Goal: Task Accomplishment & Management: Complete application form

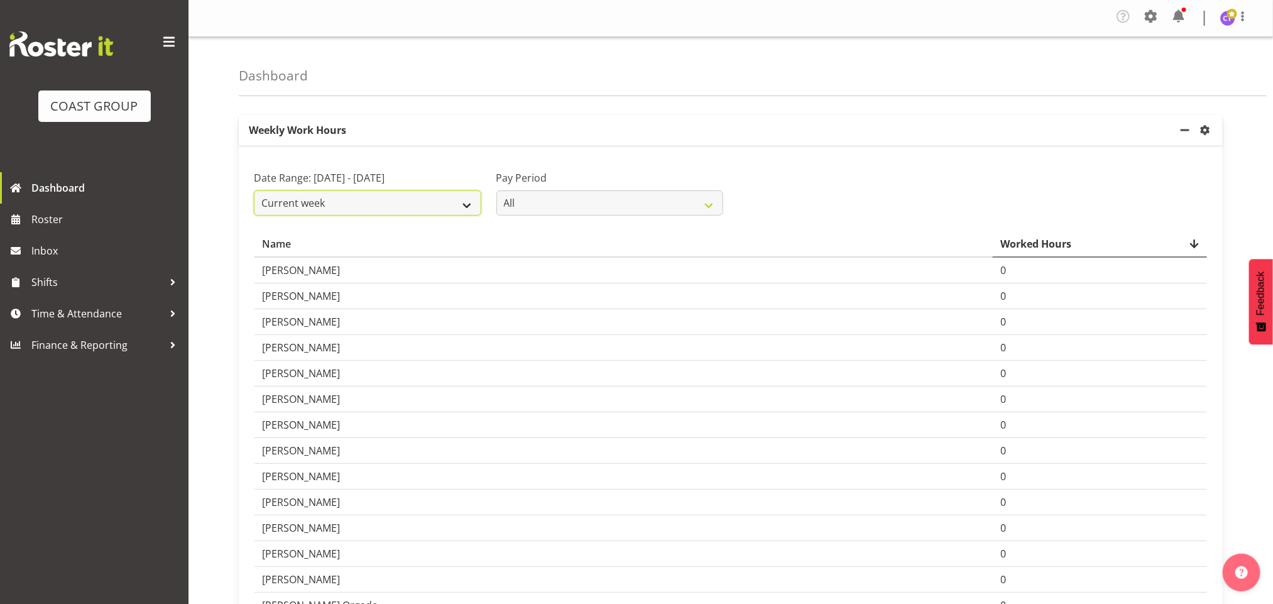
click at [402, 204] on select "Current week Last week Current Month Last Month Last 30 days" at bounding box center [367, 202] width 227 height 25
select select "last_week"
click at [254, 191] on select "Current week Last week Current Month Last Month Last 30 days" at bounding box center [367, 202] width 227 height 25
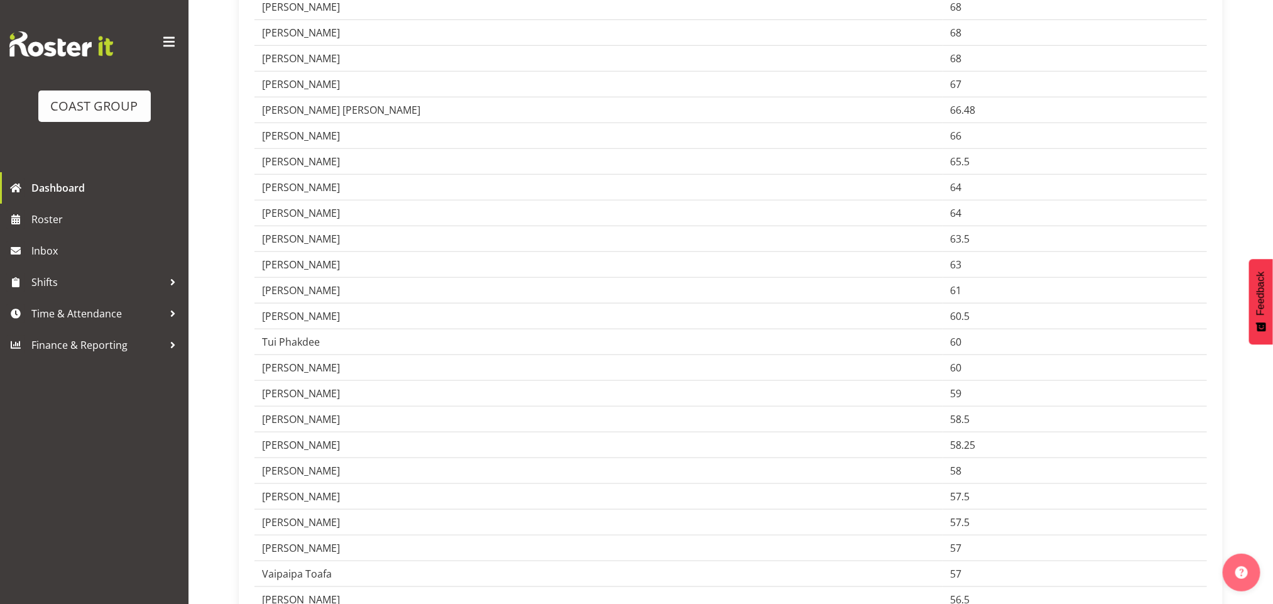
scroll to position [528, 0]
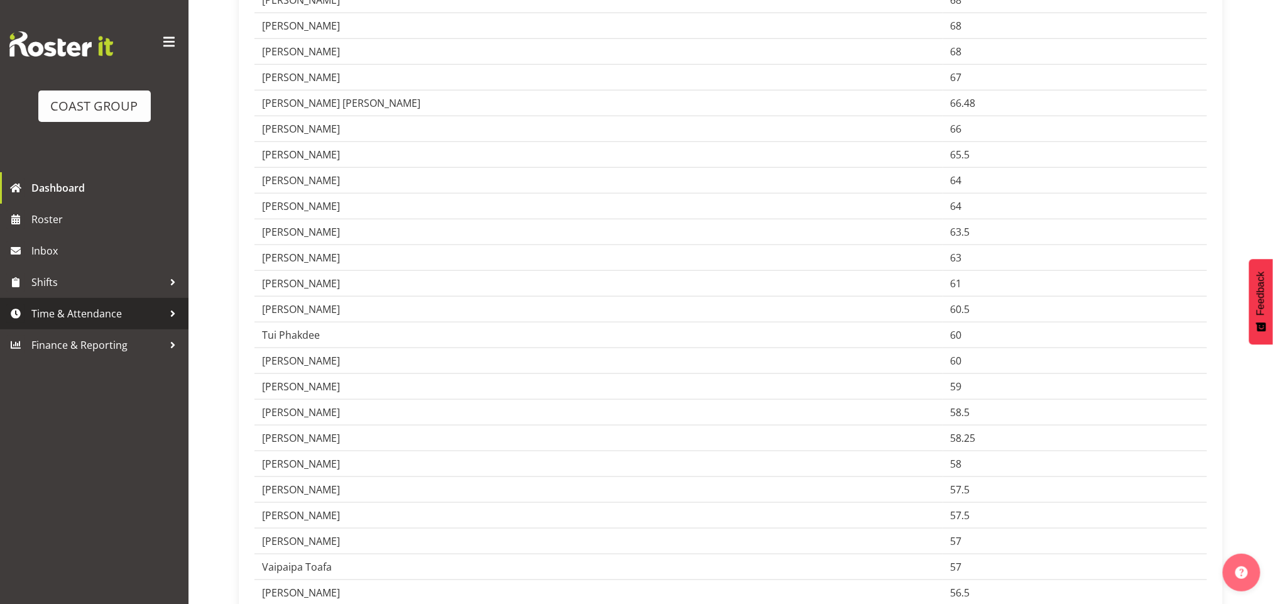
click at [70, 306] on span "Time & Attendance" at bounding box center [97, 313] width 132 height 19
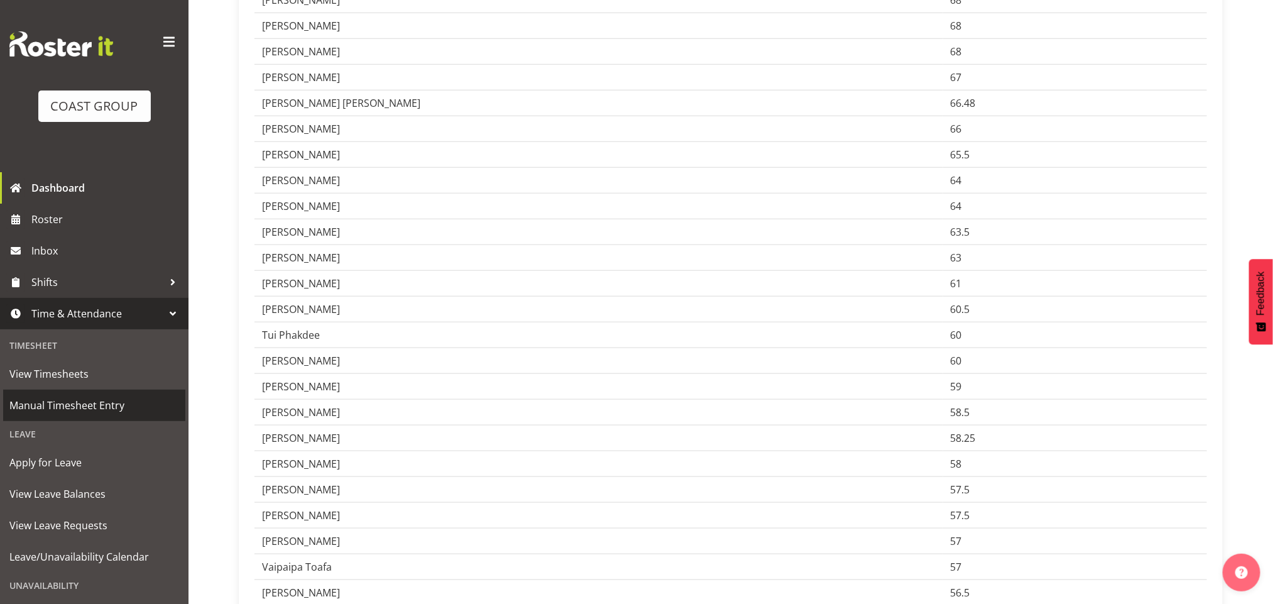
click at [75, 404] on span "Manual Timesheet Entry" at bounding box center [94, 405] width 170 height 19
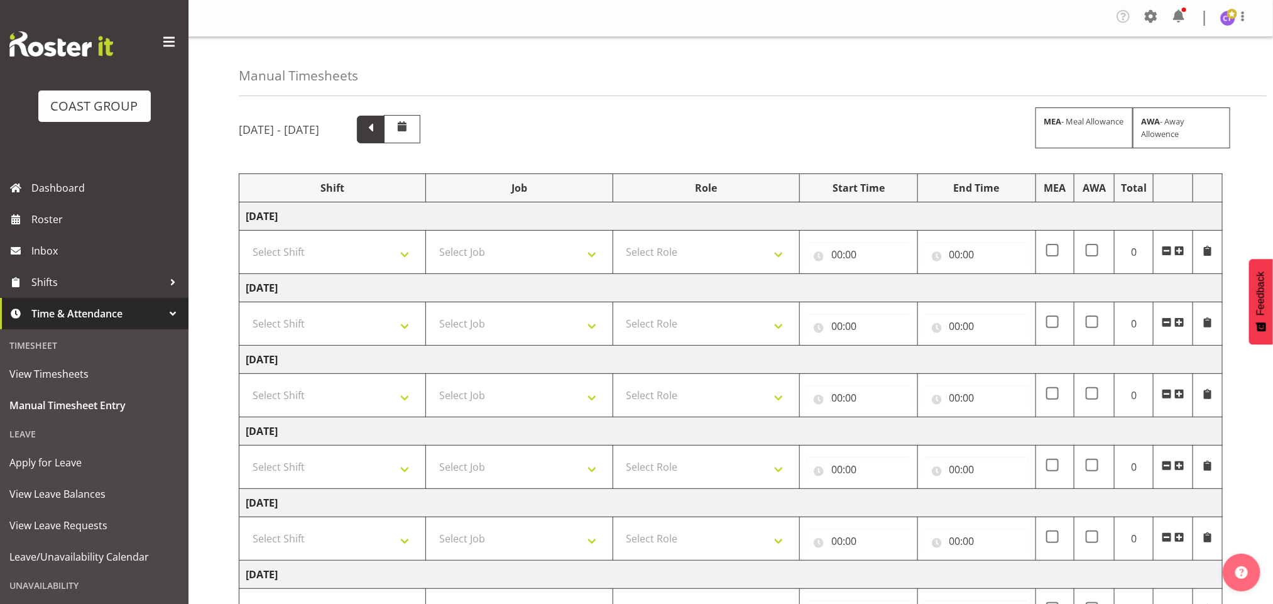
click at [379, 123] on span at bounding box center [371, 128] width 16 height 16
click at [159, 42] on span at bounding box center [169, 42] width 20 height 20
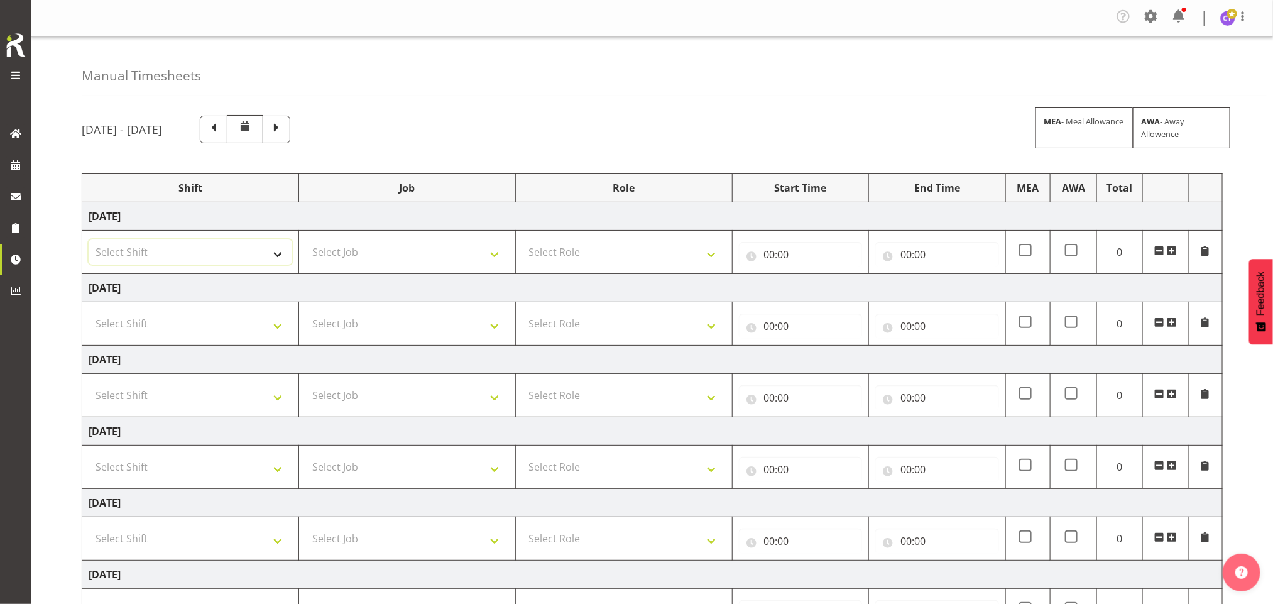
click at [232, 264] on select "Select Shift AKL SIGN ADMIN1 (LEAVE ALONE, DONT MAKE INACTIVE) DW ACCOUNT MANAG…" at bounding box center [191, 251] width 204 height 25
select select "16481"
click at [89, 241] on select "Select Shift AKL SIGN ADMIN1 (LEAVE ALONE, DONT MAKE INACTIVE) DW ACCOUNT MANAG…" at bounding box center [191, 251] width 204 height 25
click at [180, 330] on select "Select Shift AKL SIGN ADMIN1 (LEAVE ALONE, DONT MAKE INACTIVE) DW ACCOUNT MANAG…" at bounding box center [191, 323] width 204 height 25
select select "16481"
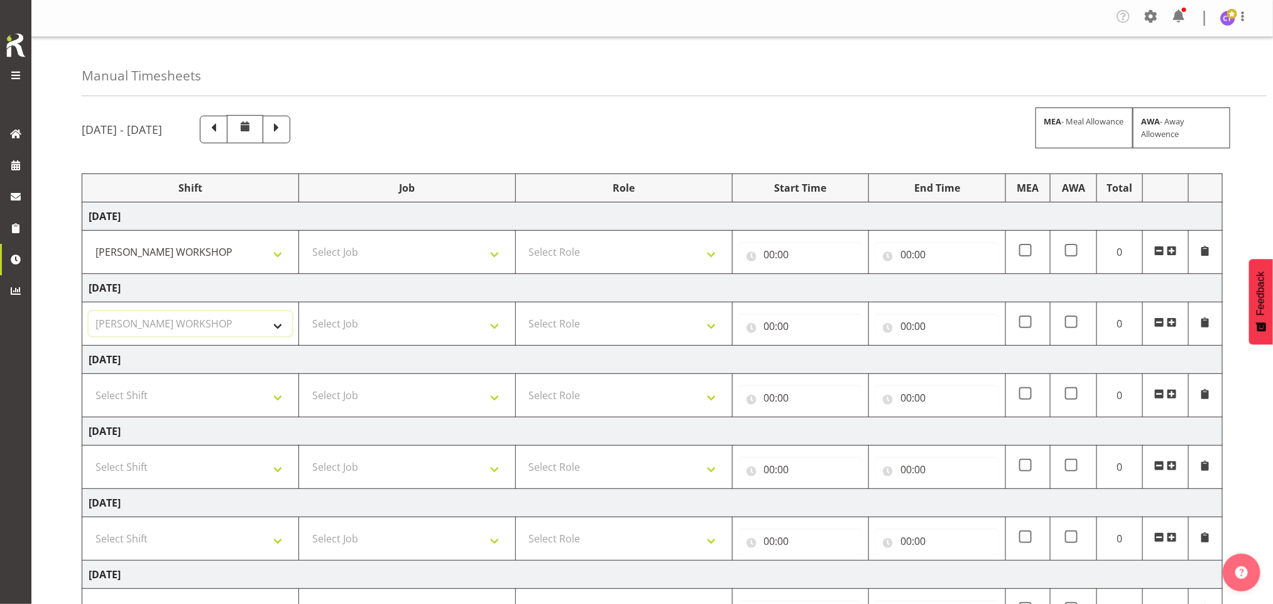
click at [89, 314] on select "Select Shift AKL SIGN ADMIN1 (LEAVE ALONE, DONT MAKE INACTIVE) DW ACCOUNT MANAG…" at bounding box center [191, 323] width 204 height 25
click at [174, 404] on select "Select Shift AKL SIGN ADMIN1 (LEAVE ALONE, DONT MAKE INACTIVE) DW ACCOUNT MANAG…" at bounding box center [191, 395] width 204 height 25
select select "16481"
click at [89, 386] on select "Select Shift AKL SIGN ADMIN1 (LEAVE ALONE, DONT MAKE INACTIVE) DW ACCOUNT MANAG…" at bounding box center [191, 395] width 204 height 25
click at [385, 254] on select "Select Job 1 Carlton Events 1 [PERSON_NAME][GEOGRAPHIC_DATA] 1 [PERSON_NAME][GE…" at bounding box center [407, 251] width 204 height 25
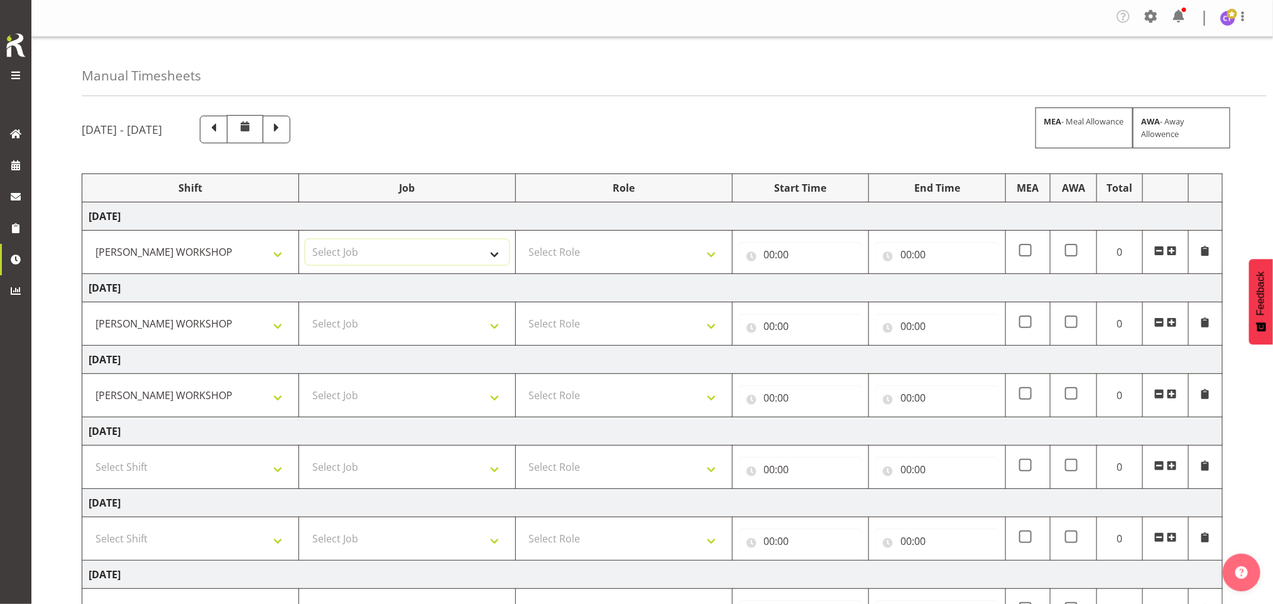
select select "9464"
click at [305, 241] on select "Select Job 1 Carlton Events 1 [PERSON_NAME][GEOGRAPHIC_DATA] 1 [PERSON_NAME][GE…" at bounding box center [407, 251] width 204 height 25
click at [391, 332] on select "Select Job 1 Carlton Events 1 [PERSON_NAME][GEOGRAPHIC_DATA] 1 [PERSON_NAME][GE…" at bounding box center [407, 323] width 204 height 25
select select "9464"
click at [305, 314] on select "Select Job 1 Carlton Events 1 [PERSON_NAME][GEOGRAPHIC_DATA] 1 [PERSON_NAME][GE…" at bounding box center [407, 323] width 204 height 25
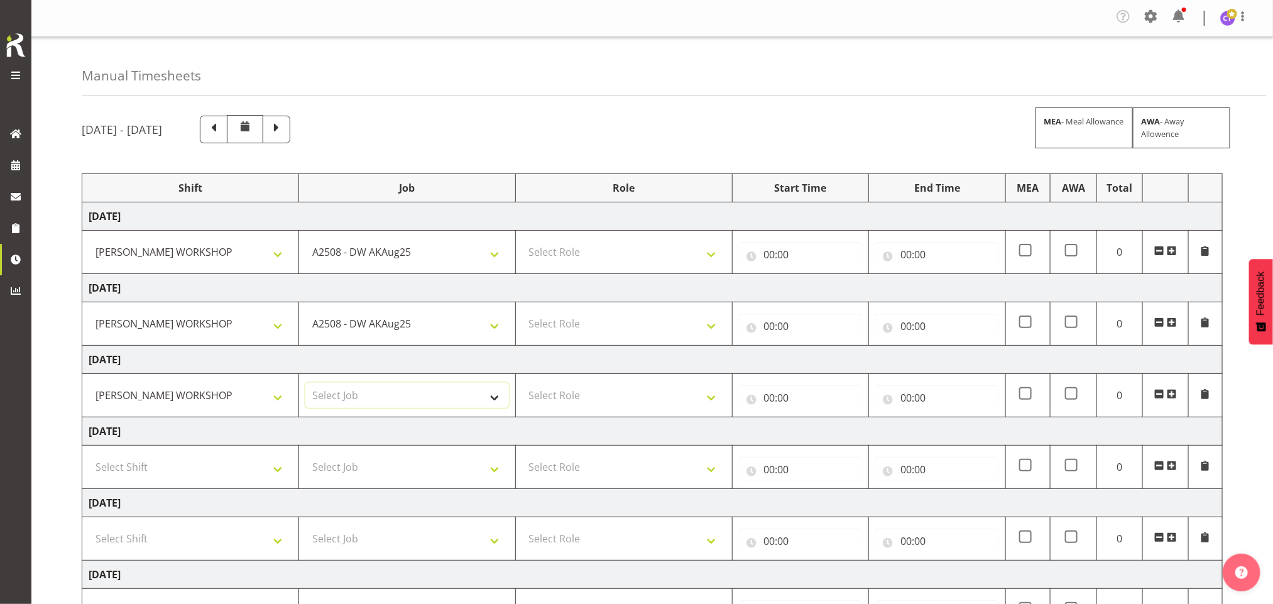
click at [394, 393] on select "Select Job 1 Carlton Events 1 [PERSON_NAME][GEOGRAPHIC_DATA] 1 [PERSON_NAME][GE…" at bounding box center [407, 395] width 204 height 25
select select "9464"
click at [305, 386] on select "Select Job 1 Carlton Events 1 [PERSON_NAME][GEOGRAPHIC_DATA] 1 [PERSON_NAME][GE…" at bounding box center [407, 395] width 204 height 25
click at [615, 256] on select "Select Role INSTALLER DW" at bounding box center [624, 251] width 204 height 25
select select "219"
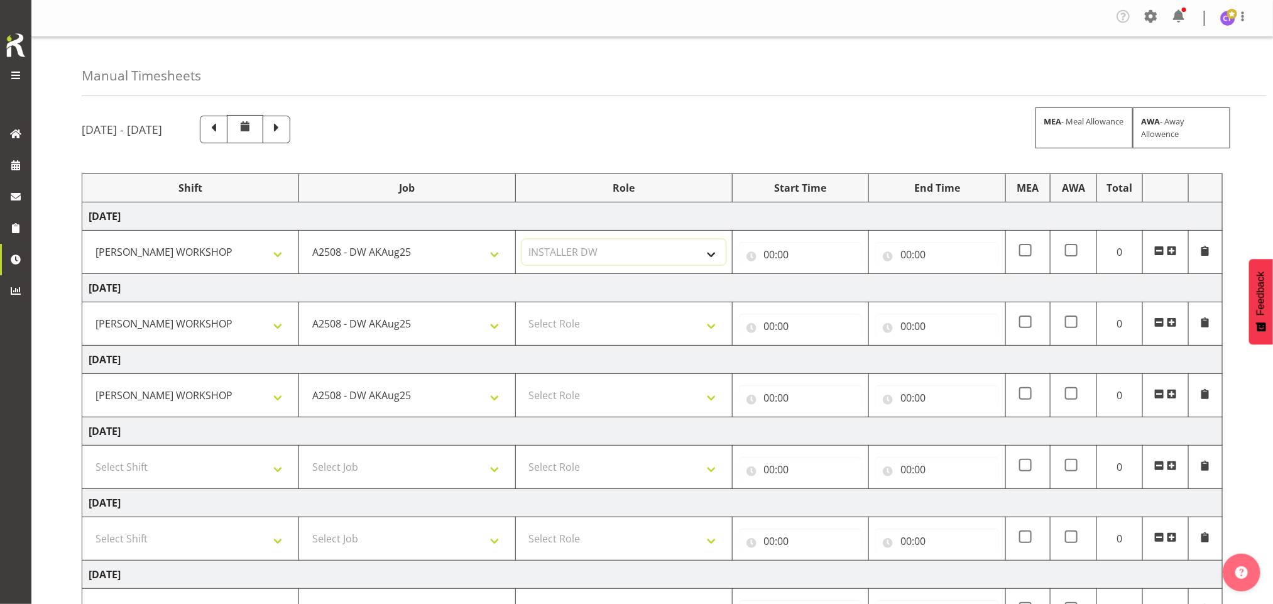
click at [522, 241] on select "Select Role INSTALLER DW" at bounding box center [624, 251] width 204 height 25
click at [638, 334] on select "Select Role INSTALLER DW" at bounding box center [624, 323] width 204 height 25
select select "219"
click at [522, 314] on select "Select Role INSTALLER DW" at bounding box center [624, 323] width 204 height 25
click at [657, 405] on select "Select Role INSTALLER DW" at bounding box center [624, 395] width 204 height 25
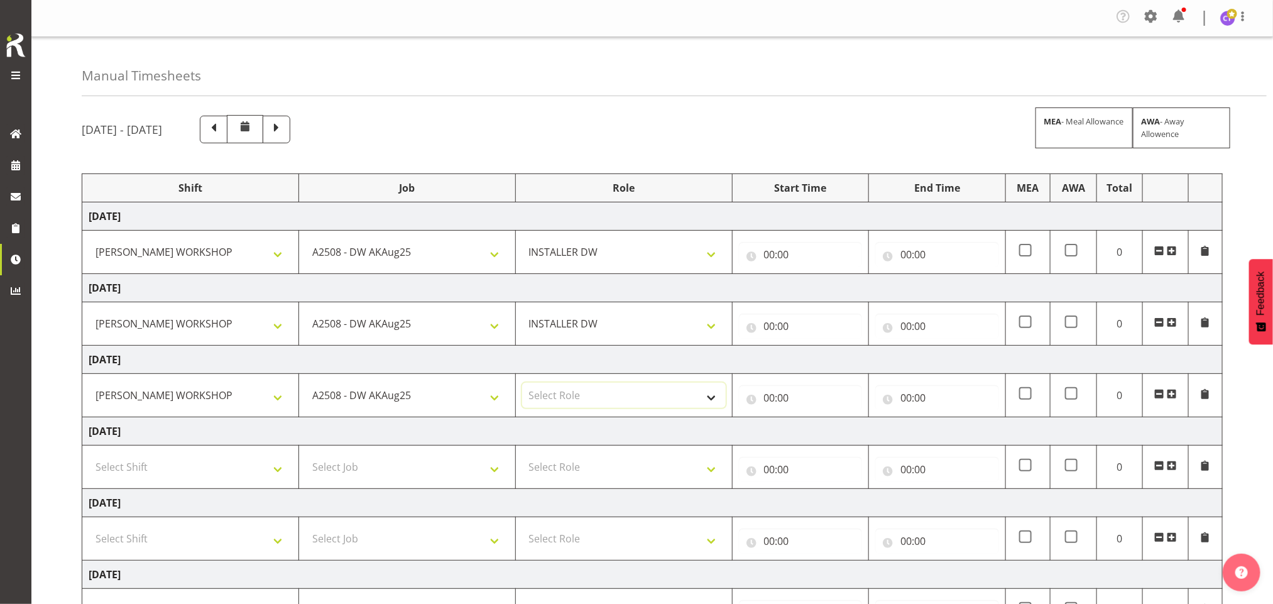
select select "219"
click at [522, 386] on select "Select Role INSTALLER DW" at bounding box center [624, 395] width 204 height 25
click at [773, 253] on input "00:00" at bounding box center [801, 254] width 124 height 25
click at [817, 287] on select "00 01 02 03 04 05 06 07 08 09 10 11 12 13 14 15 16 17 18 19 20 21 22 23" at bounding box center [825, 287] width 28 height 25
select select "6"
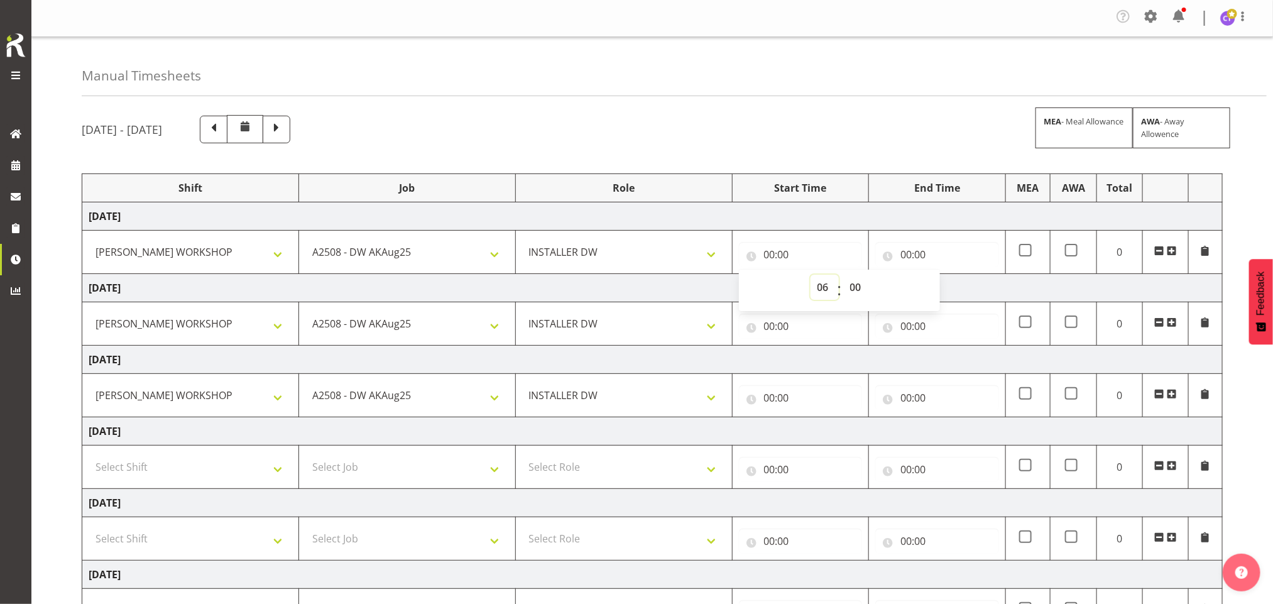
click at [811, 276] on select "00 01 02 03 04 05 06 07 08 09 10 11 12 13 14 15 16 17 18 19 20 21 22 23" at bounding box center [825, 287] width 28 height 25
type input "06:00"
click at [916, 251] on input "00:00" at bounding box center [937, 254] width 124 height 25
click at [960, 290] on select "00 01 02 03 04 05 06 07 08 09 10 11 12 13 14 15 16 17 18 19 20 21 22 23" at bounding box center [961, 287] width 28 height 25
select select "16"
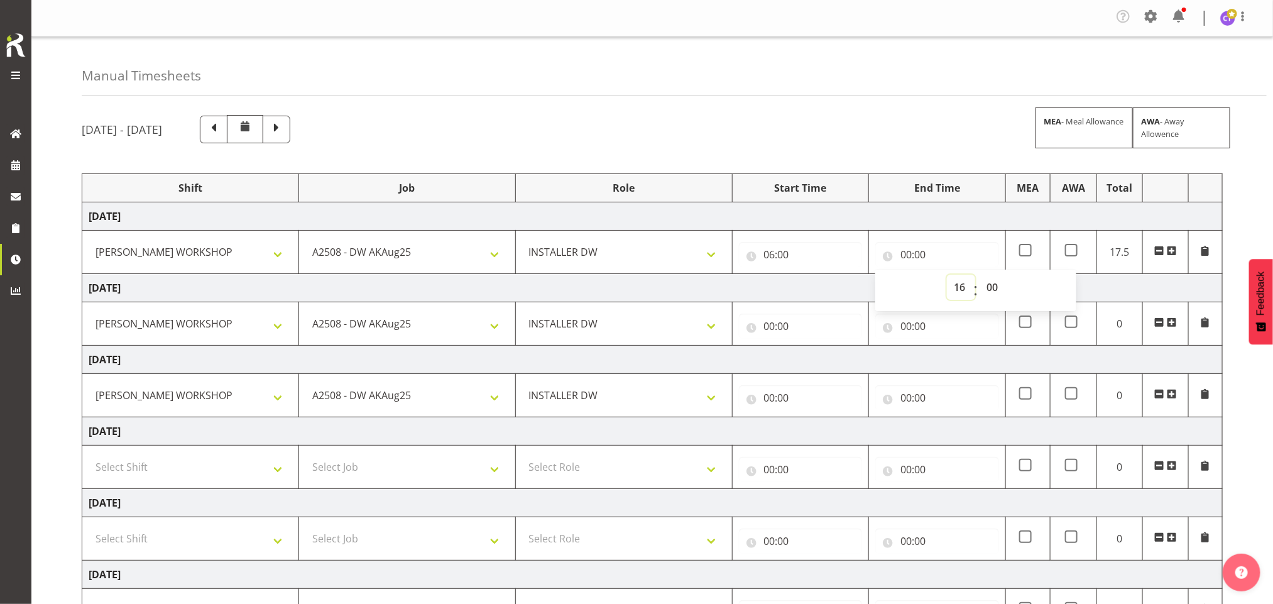
click at [947, 276] on select "00 01 02 03 04 05 06 07 08 09 10 11 12 13 14 15 16 17 18 19 20 21 22 23" at bounding box center [961, 287] width 28 height 25
type input "16:00"
click at [1173, 255] on span at bounding box center [1172, 251] width 10 height 10
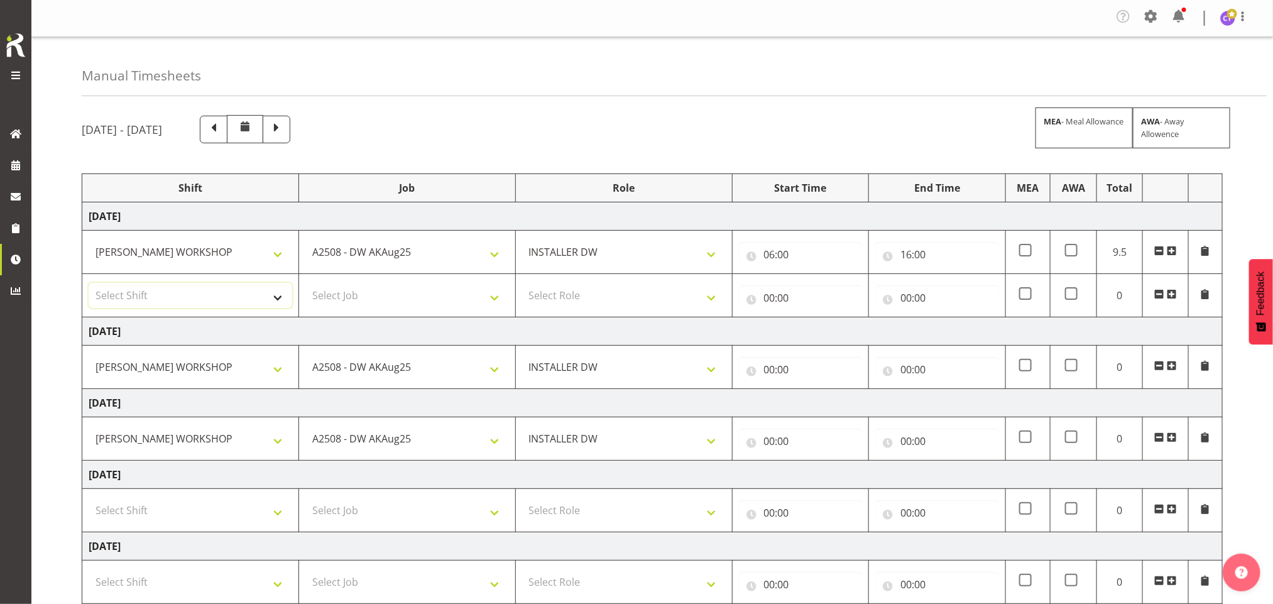
click at [274, 290] on select "Select Shift AKL SIGN ADMIN1 (LEAVE ALONE, DONT MAKE INACTIVE) DW ACCOUNT MANAG…" at bounding box center [191, 295] width 204 height 25
select select "16481"
click at [89, 285] on select "Select Shift AKL SIGN ADMIN1 (LEAVE ALONE, DONT MAKE INACTIVE) DW ACCOUNT MANAG…" at bounding box center [191, 295] width 204 height 25
click at [407, 290] on select "Select Job 1 Carlton Events 1 [PERSON_NAME][GEOGRAPHIC_DATA] 1 [PERSON_NAME][GE…" at bounding box center [407, 295] width 204 height 25
select select "9464"
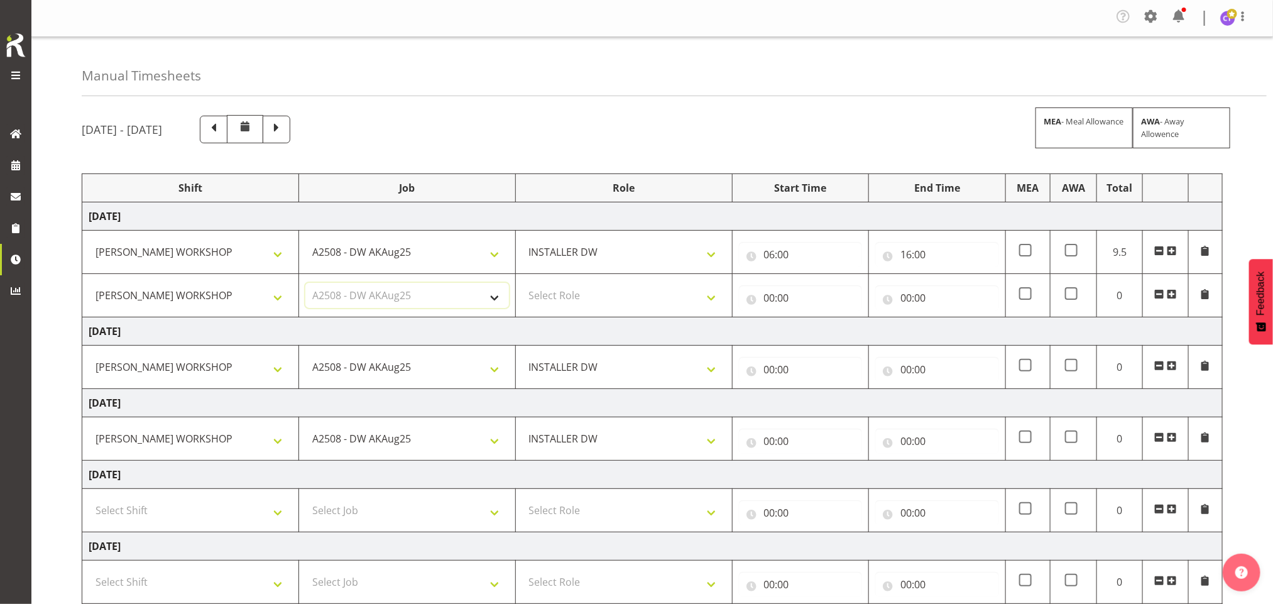
click at [305, 285] on select "Select Job 1 Carlton Events 1 [PERSON_NAME][GEOGRAPHIC_DATA] 1 [PERSON_NAME][GE…" at bounding box center [407, 295] width 204 height 25
click at [586, 289] on select "Select Role INSTALLER DW" at bounding box center [624, 295] width 204 height 25
select select "219"
click at [522, 285] on select "Select Role INSTALLER DW" at bounding box center [624, 295] width 204 height 25
click at [773, 297] on input "00:00" at bounding box center [801, 297] width 124 height 25
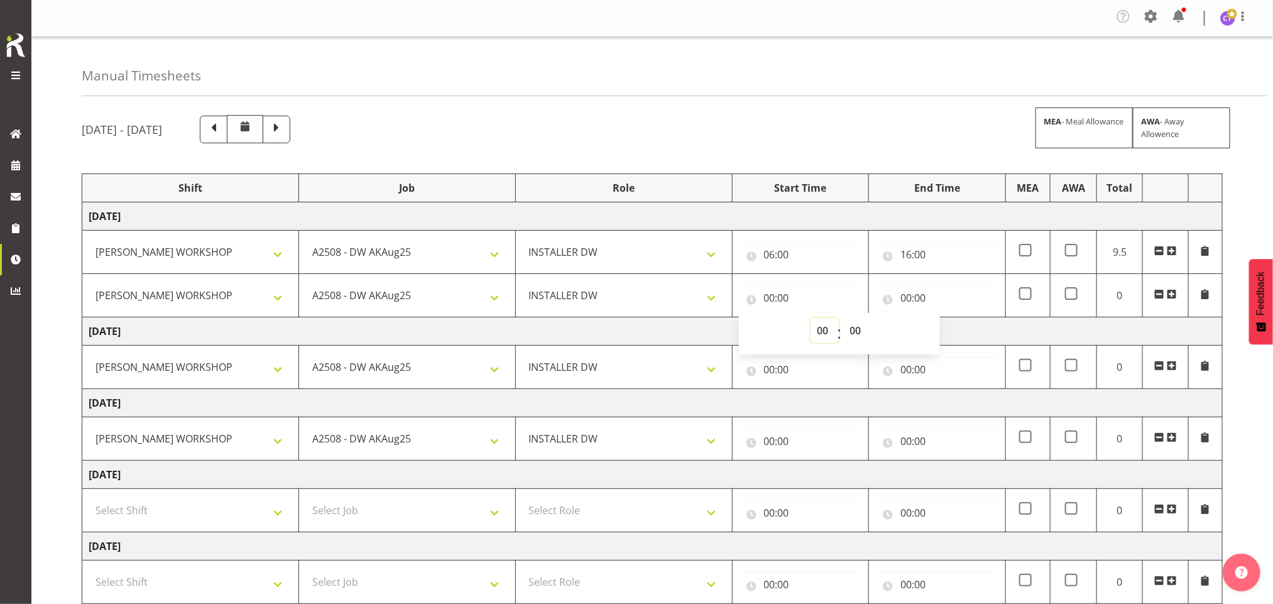
click at [828, 334] on select "00 01 02 03 04 05 06 07 08 09 10 11 12 13 14 15 16 17 18 19 20 21 22 23" at bounding box center [825, 330] width 28 height 25
select select "19"
click at [811, 320] on select "00 01 02 03 04 05 06 07 08 09 10 11 12 13 14 15 16 17 18 19 20 21 22 23" at bounding box center [825, 330] width 28 height 25
type input "19:00"
click at [849, 329] on select "00 01 02 03 04 05 06 07 08 09 10 11 12 13 14 15 16 17 18 19 20 21 22 23 24 25 2…" at bounding box center [857, 330] width 28 height 25
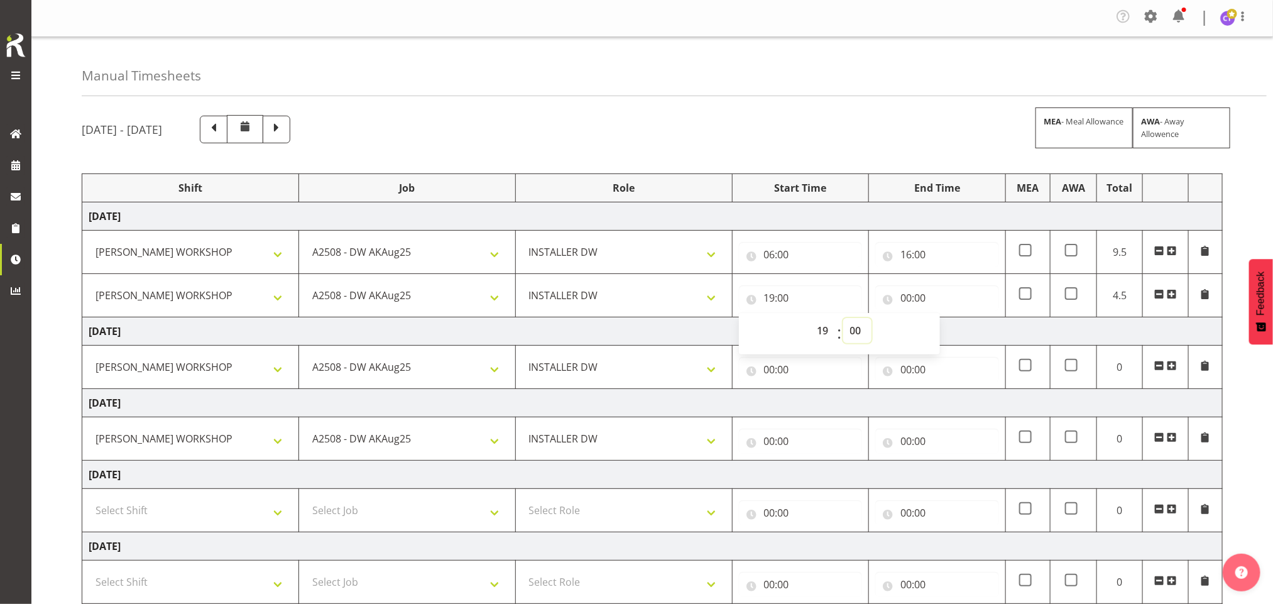
select select "30"
click at [843, 320] on select "00 01 02 03 04 05 06 07 08 09 10 11 12 13 14 15 16 17 18 19 20 21 22 23 24 25 2…" at bounding box center [857, 330] width 28 height 25
type input "19:30"
click at [916, 291] on input "00:00" at bounding box center [937, 297] width 124 height 25
click at [964, 334] on select "00 01 02 03 04 05 06 07 08 09 10 11 12 13 14 15 16 17 18 19 20 21 22 23" at bounding box center [961, 330] width 28 height 25
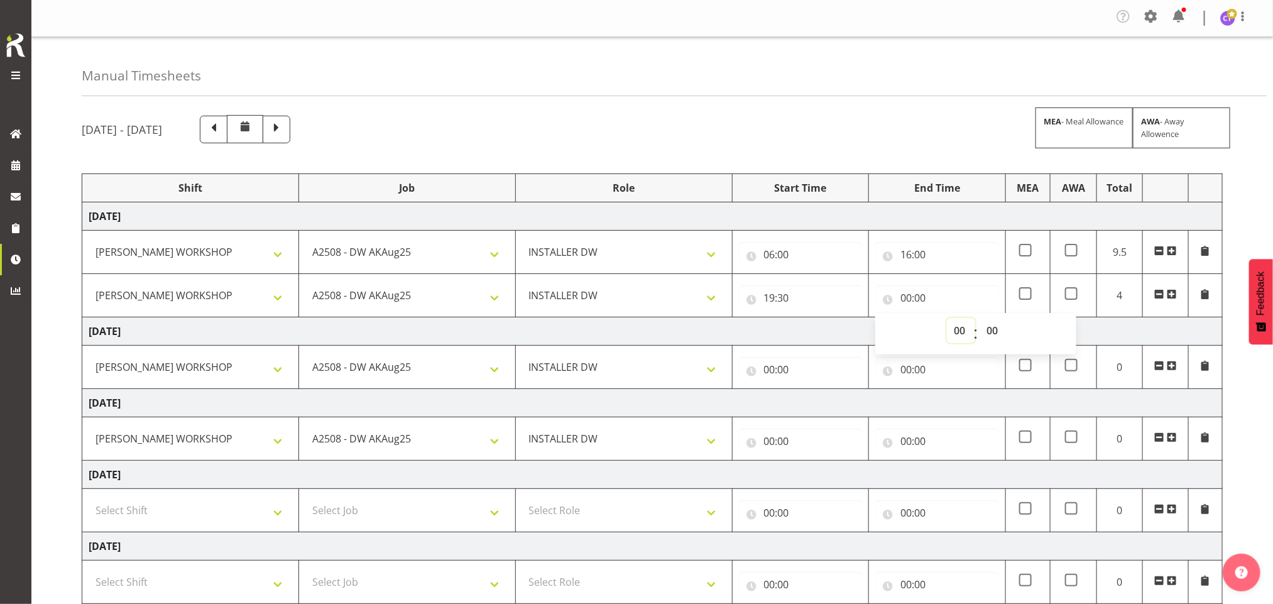
click at [947, 320] on select "00 01 02 03 04 05 06 07 08 09 10 11 12 13 14 15 16 17 18 19 20 21 22 23" at bounding box center [961, 330] width 28 height 25
click at [779, 366] on input "00:00" at bounding box center [801, 369] width 124 height 25
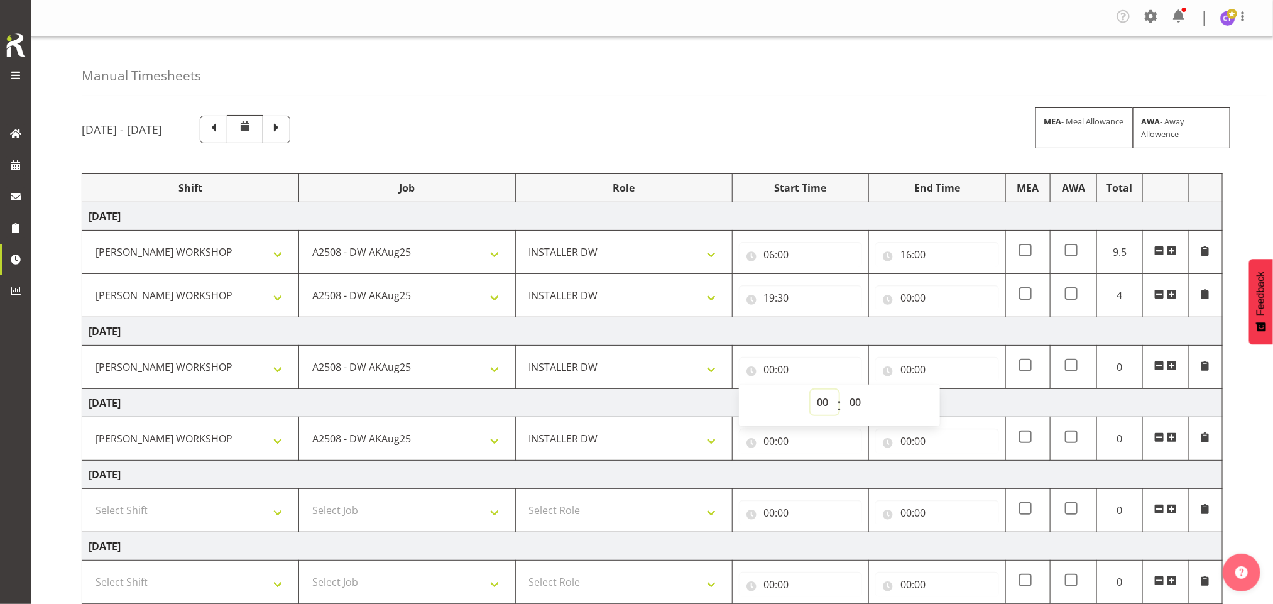
click at [824, 408] on select "00 01 02 03 04 05 06 07 08 09 10 11 12 13 14 15 16 17 18 19 20 21 22 23" at bounding box center [825, 402] width 28 height 25
select select "6"
click at [811, 392] on select "00 01 02 03 04 05 06 07 08 09 10 11 12 13 14 15 16 17 18 19 20 21 22 23" at bounding box center [825, 402] width 28 height 25
type input "06:00"
click at [912, 368] on input "00:00" at bounding box center [937, 369] width 124 height 25
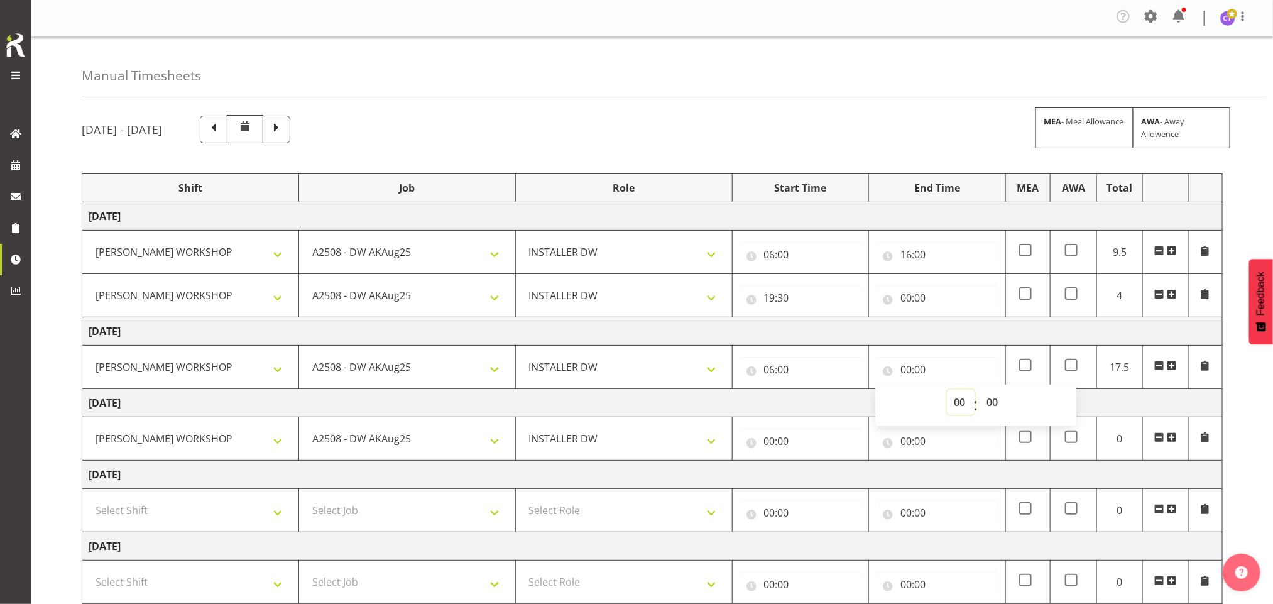
click at [961, 402] on select "00 01 02 03 04 05 06 07 08 09 10 11 12 13 14 15 16 17 18 19 20 21 22 23" at bounding box center [961, 402] width 28 height 25
select select "19"
click at [947, 392] on select "00 01 02 03 04 05 06 07 08 09 10 11 12 13 14 15 16 17 18 19 20 21 22 23" at bounding box center [961, 402] width 28 height 25
type input "19:00"
click at [1025, 368] on span at bounding box center [1025, 365] width 13 height 13
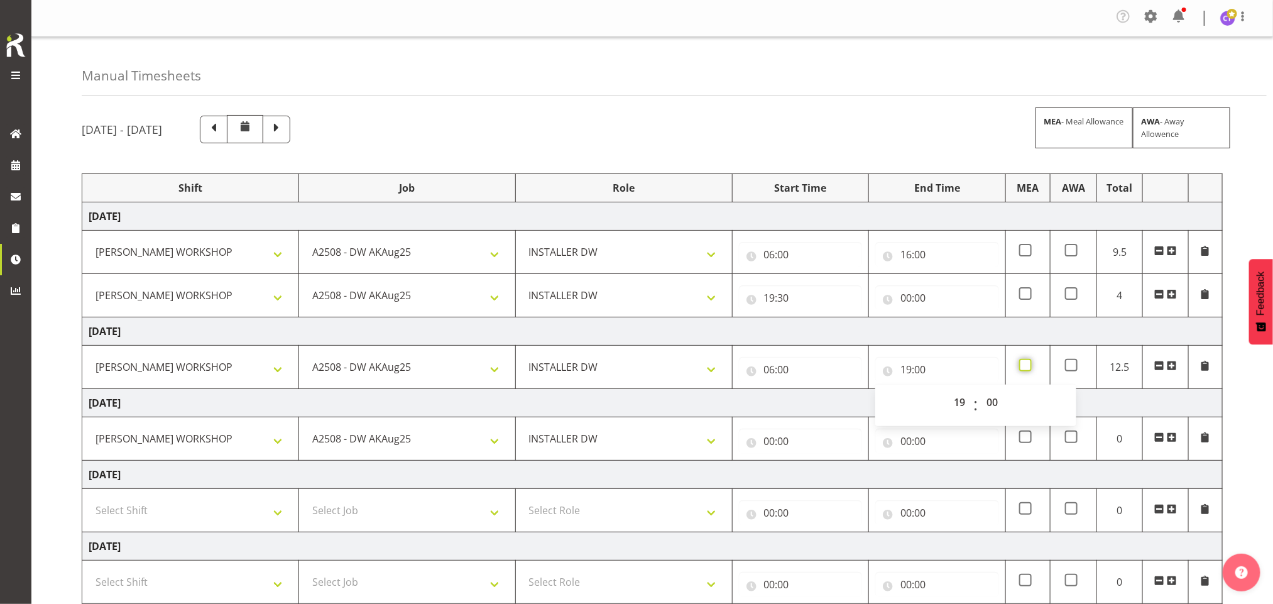
click at [1025, 368] on input "checkbox" at bounding box center [1023, 365] width 8 height 8
checkbox input "true"
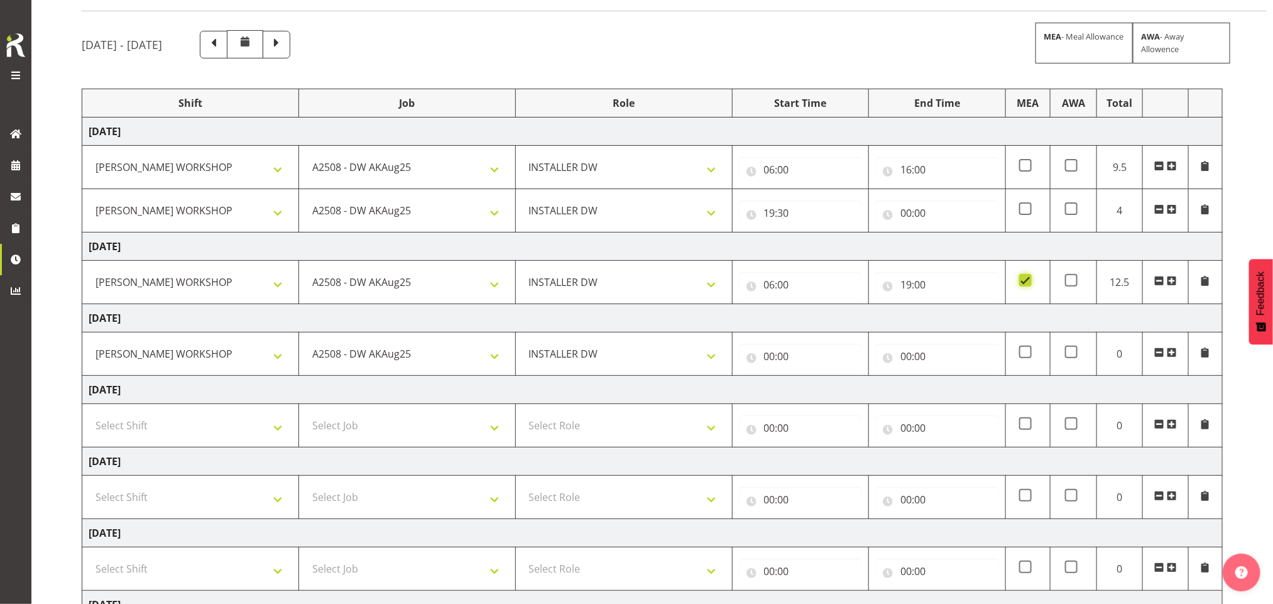
scroll to position [98, 0]
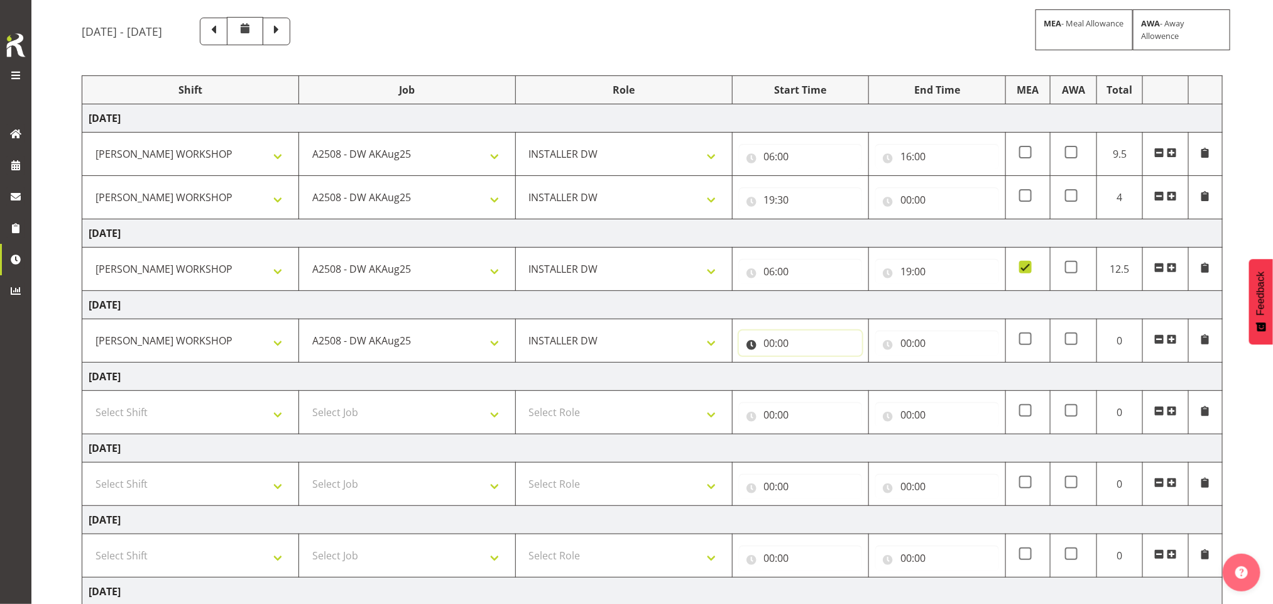
click at [779, 349] on input "00:00" at bounding box center [801, 343] width 124 height 25
click at [818, 381] on select "00 01 02 03 04 05 06 07 08 09 10 11 12 13 14 15 16 17 18 19 20 21 22 23" at bounding box center [825, 375] width 28 height 25
select select "6"
click at [811, 366] on select "00 01 02 03 04 05 06 07 08 09 10 11 12 13 14 15 16 17 18 19 20 21 22 23" at bounding box center [825, 375] width 28 height 25
type input "06:00"
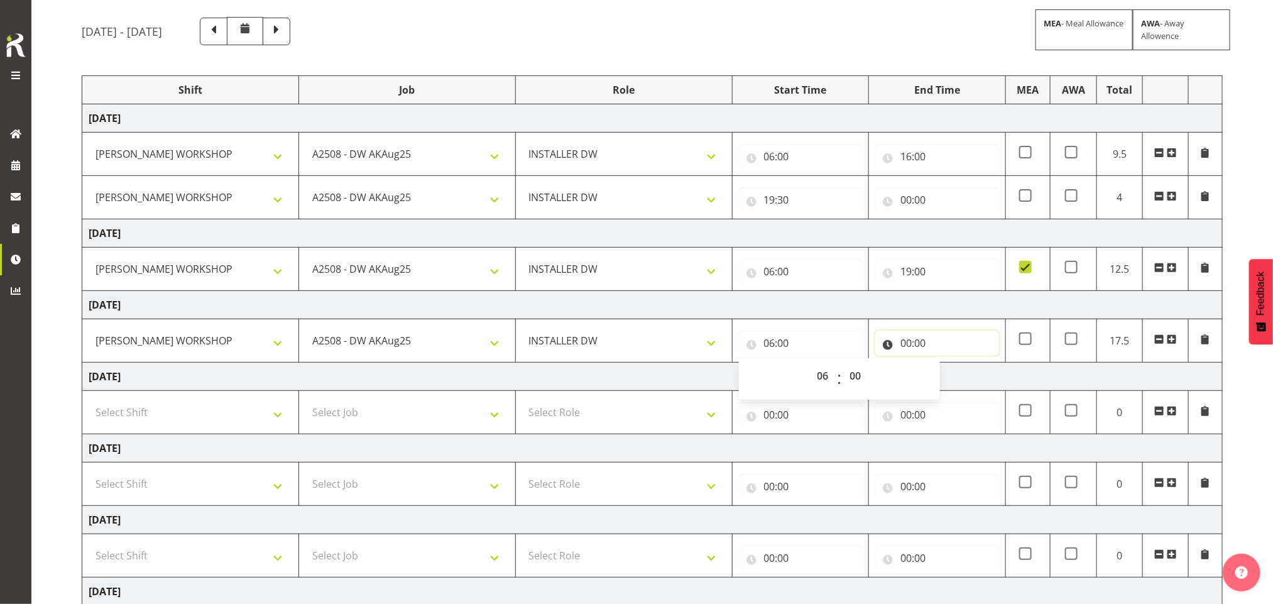
click at [917, 340] on input "00:00" at bounding box center [937, 343] width 124 height 25
click at [954, 372] on select "00 01 02 03 04 05 06 07 08 09 10 11 12 13 14 15 16 17 18 19 20 21 22 23" at bounding box center [961, 375] width 28 height 25
select select "14"
click at [947, 366] on select "00 01 02 03 04 05 06 07 08 09 10 11 12 13 14 15 16 17 18 19 20 21 22 23" at bounding box center [961, 375] width 28 height 25
type input "14:00"
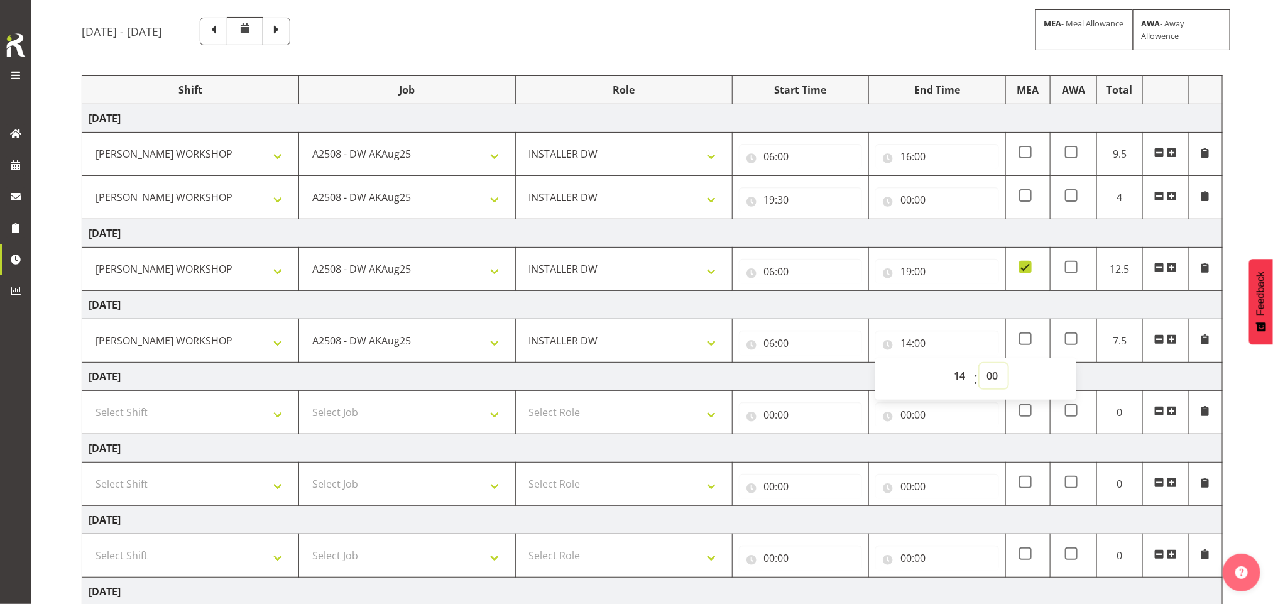
click at [987, 383] on select "00 01 02 03 04 05 06 07 08 09 10 11 12 13 14 15 16 17 18 19 20 21 22 23 24 25 2…" at bounding box center [994, 375] width 28 height 25
select select "30"
click at [980, 366] on select "00 01 02 03 04 05 06 07 08 09 10 11 12 13 14 15 16 17 18 19 20 21 22 23 24 25 2…" at bounding box center [994, 375] width 28 height 25
type input "14:30"
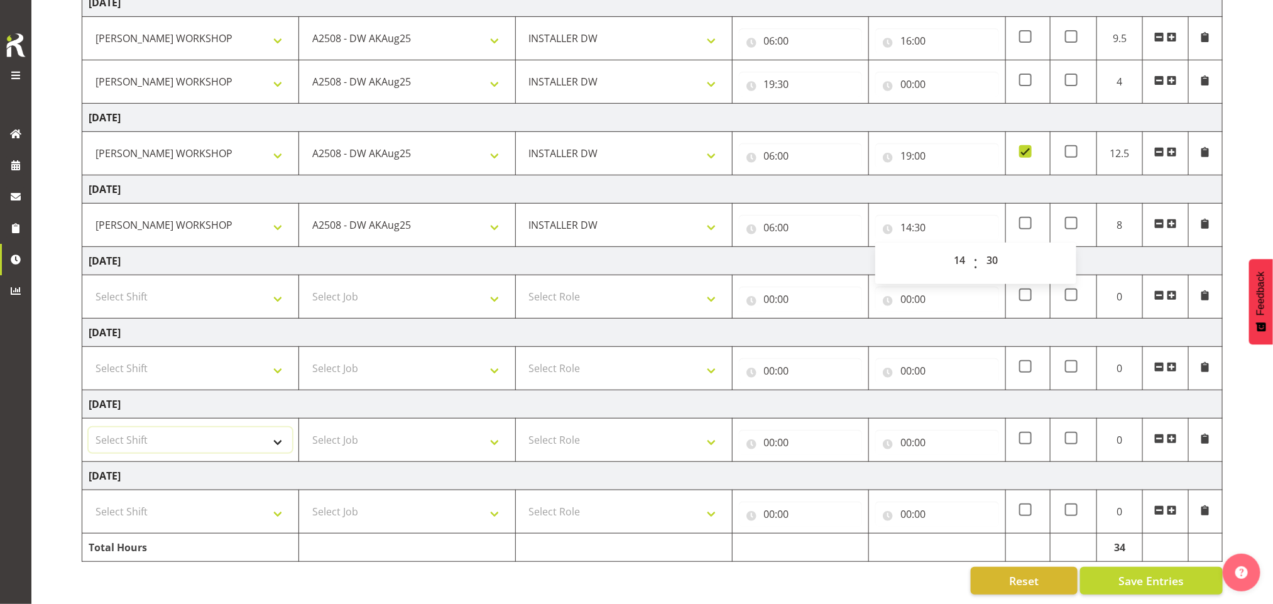
click at [166, 430] on select "Select Shift AKL SIGN ADMIN1 (LEAVE ALONE, DONT MAKE INACTIVE) DW ACCOUNT MANAG…" at bounding box center [191, 439] width 204 height 25
select select "16481"
click at [89, 427] on select "Select Shift AKL SIGN ADMIN1 (LEAVE ALONE, DONT MAKE INACTIVE) DW ACCOUNT MANAG…" at bounding box center [191, 439] width 204 height 25
click at [183, 511] on td "Select Shift AKL SIGN ADMIN1 (LEAVE ALONE, DONT MAKE INACTIVE) DW ACCOUNT MANAG…" at bounding box center [190, 511] width 217 height 43
click at [174, 499] on select "Select Shift AKL SIGN ADMIN1 (LEAVE ALONE, DONT MAKE INACTIVE) DW ACCOUNT MANAG…" at bounding box center [191, 511] width 204 height 25
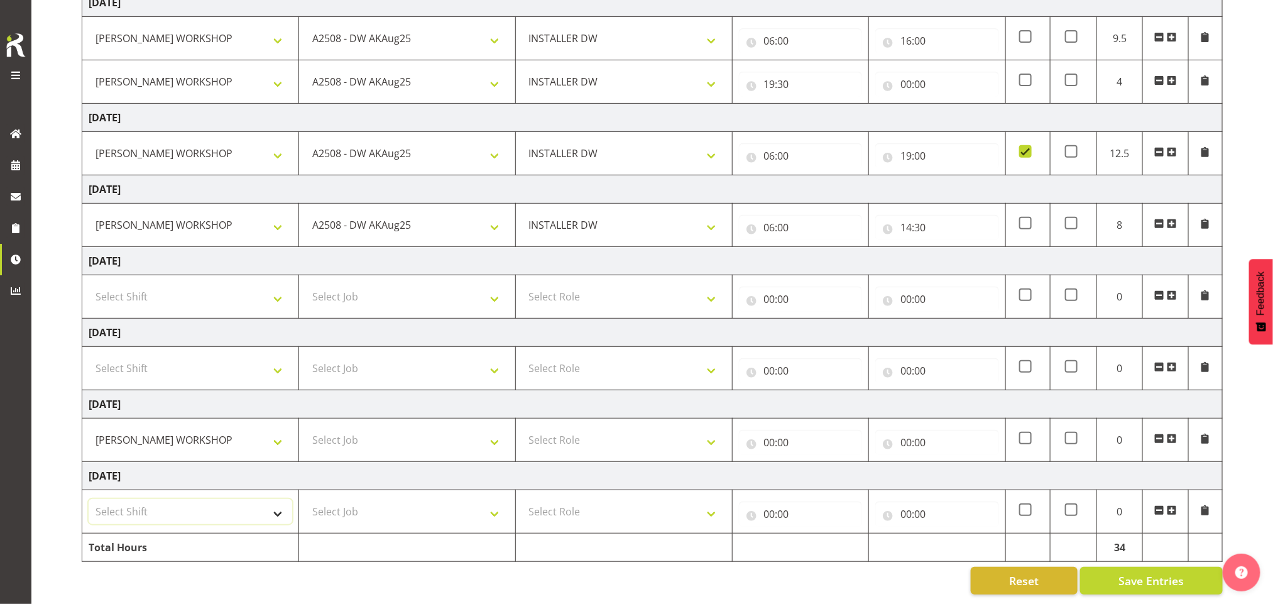
select select "16481"
click at [89, 499] on select "Select Shift AKL SIGN ADMIN1 (LEAVE ALONE, DONT MAKE INACTIVE) DW ACCOUNT MANAG…" at bounding box center [191, 511] width 204 height 25
click at [381, 427] on select "Select Job 1 Carlton Events 1 [PERSON_NAME][GEOGRAPHIC_DATA] 1 [PERSON_NAME][GE…" at bounding box center [407, 439] width 204 height 25
select select "9464"
click at [305, 427] on select "Select Job 1 Carlton Events 1 [PERSON_NAME][GEOGRAPHIC_DATA] 1 [PERSON_NAME][GE…" at bounding box center [407, 439] width 204 height 25
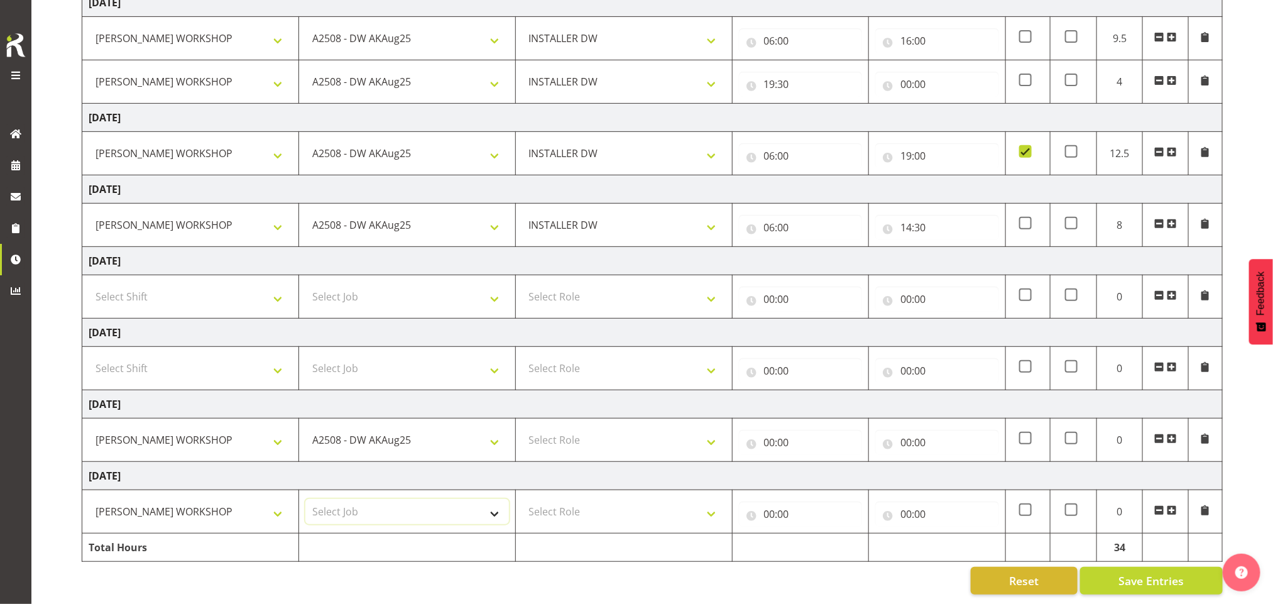
click at [418, 503] on select "Select Job 1 Carlton Events 1 [PERSON_NAME][GEOGRAPHIC_DATA] 1 [PERSON_NAME][GE…" at bounding box center [407, 511] width 204 height 25
select select "9464"
click at [305, 499] on select "Select Job 1 Carlton Events 1 [PERSON_NAME][GEOGRAPHIC_DATA] 1 [PERSON_NAME][GE…" at bounding box center [407, 511] width 204 height 25
click at [662, 427] on select "Select Role INSTALLER DW" at bounding box center [624, 439] width 204 height 25
select select "219"
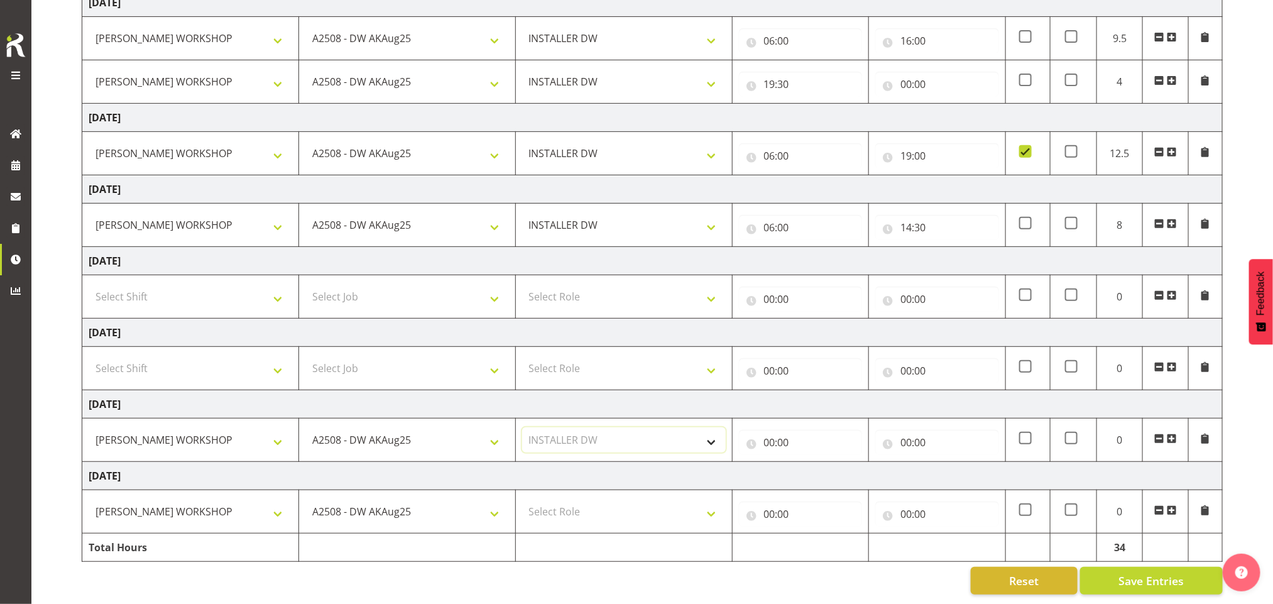
click at [522, 427] on select "Select Role INSTALLER DW" at bounding box center [624, 439] width 204 height 25
click at [651, 508] on select "Select Role INSTALLER DW" at bounding box center [624, 511] width 204 height 25
select select "219"
click at [522, 499] on select "Select Role INSTALLER DW" at bounding box center [624, 511] width 204 height 25
click at [775, 430] on input "00:00" at bounding box center [801, 442] width 124 height 25
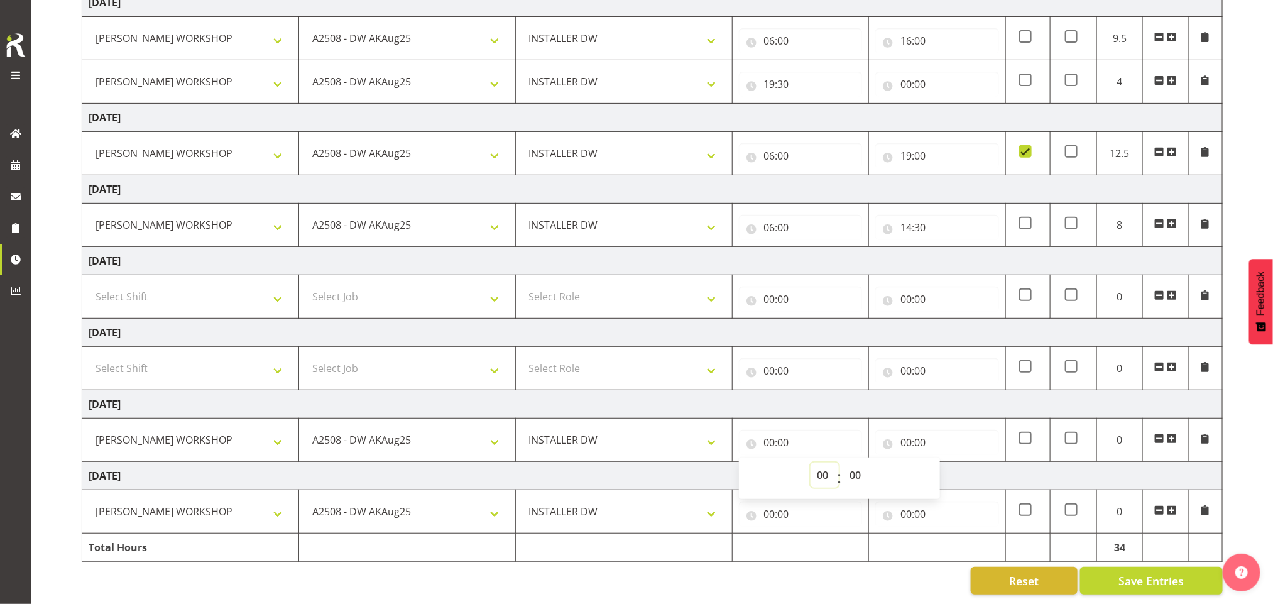
click at [824, 464] on select "00 01 02 03 04 05 06 07 08 09 10 11 12 13 14 15 16 17 18 19 20 21 22 23" at bounding box center [825, 474] width 28 height 25
select select "6"
click at [811, 462] on select "00 01 02 03 04 05 06 07 08 09 10 11 12 13 14 15 16 17 18 19 20 21 22 23" at bounding box center [825, 474] width 28 height 25
type input "06:00"
click at [854, 462] on select "00 01 02 03 04 05 06 07 08 09 10 11 12 13 14 15 16 17 18 19 20 21 22 23 24 25 2…" at bounding box center [857, 474] width 28 height 25
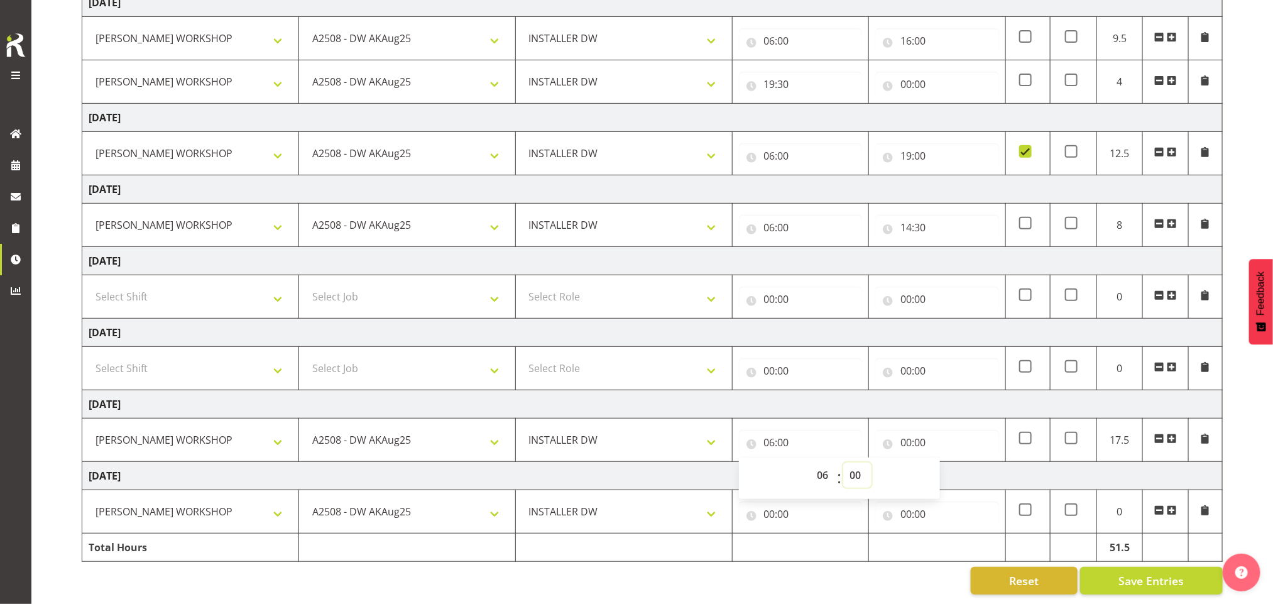
select select "30"
click at [843, 462] on select "00 01 02 03 04 05 06 07 08 09 10 11 12 13 14 15 16 17 18 19 20 21 22 23 24 25 2…" at bounding box center [857, 474] width 28 height 25
type input "06:30"
click at [920, 430] on input "00:00" at bounding box center [937, 442] width 124 height 25
click at [956, 464] on select "00 01 02 03 04 05 06 07 08 09 10 11 12 13 14 15 16 17 18 19 20 21 22 23" at bounding box center [961, 474] width 28 height 25
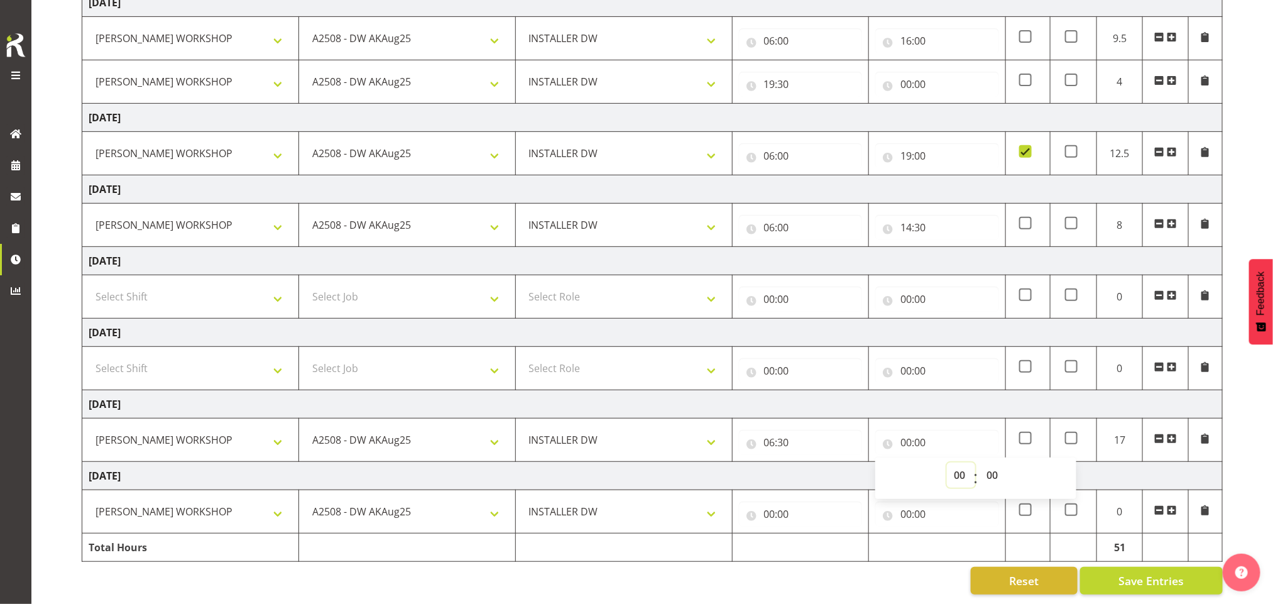
select select "15"
click at [947, 462] on select "00 01 02 03 04 05 06 07 08 09 10 11 12 13 14 15 16 17 18 19 20 21 22 23" at bounding box center [961, 474] width 28 height 25
type input "15:00"
click at [786, 501] on input "00:00" at bounding box center [801, 513] width 124 height 25
click at [819, 534] on select "00 01 02 03 04 05 06 07 08 09 10 11 12 13 14 15 16 17 18 19 20 21 22 23" at bounding box center [825, 546] width 28 height 25
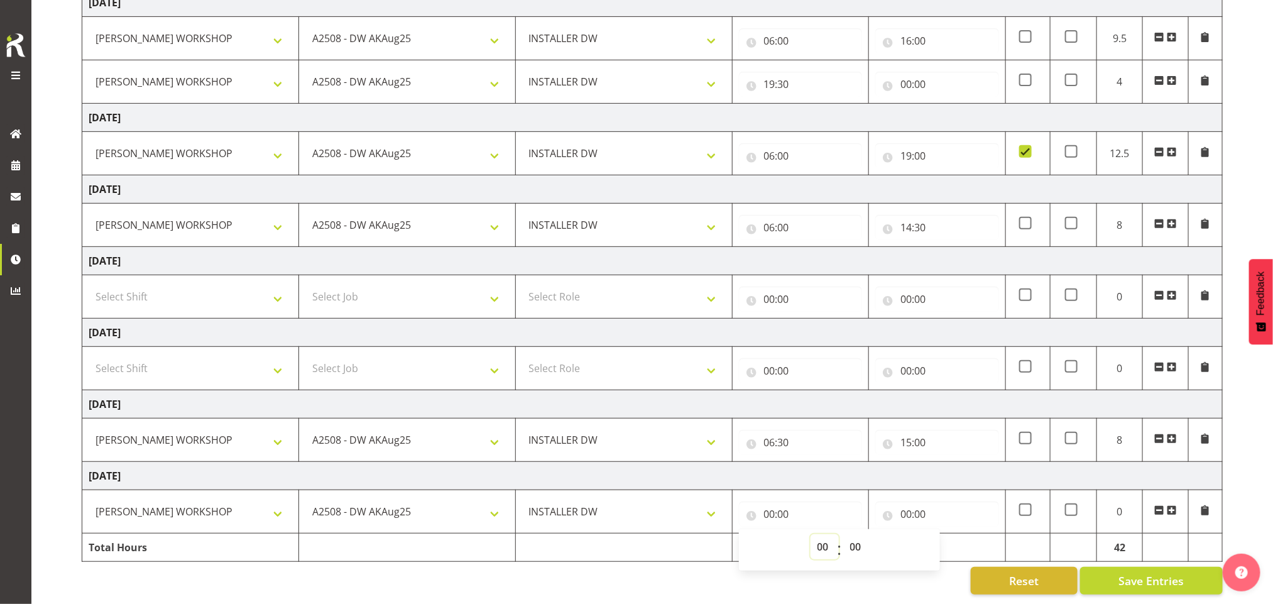
select select "6"
click at [811, 534] on select "00 01 02 03 04 05 06 07 08 09 10 11 12 13 14 15 16 17 18 19 20 21 22 23" at bounding box center [825, 546] width 28 height 25
type input "06:00"
click at [856, 534] on select "00 01 02 03 04 05 06 07 08 09 10 11 12 13 14 15 16 17 18 19 20 21 22 23 24 25 2…" at bounding box center [857, 546] width 28 height 25
select select "30"
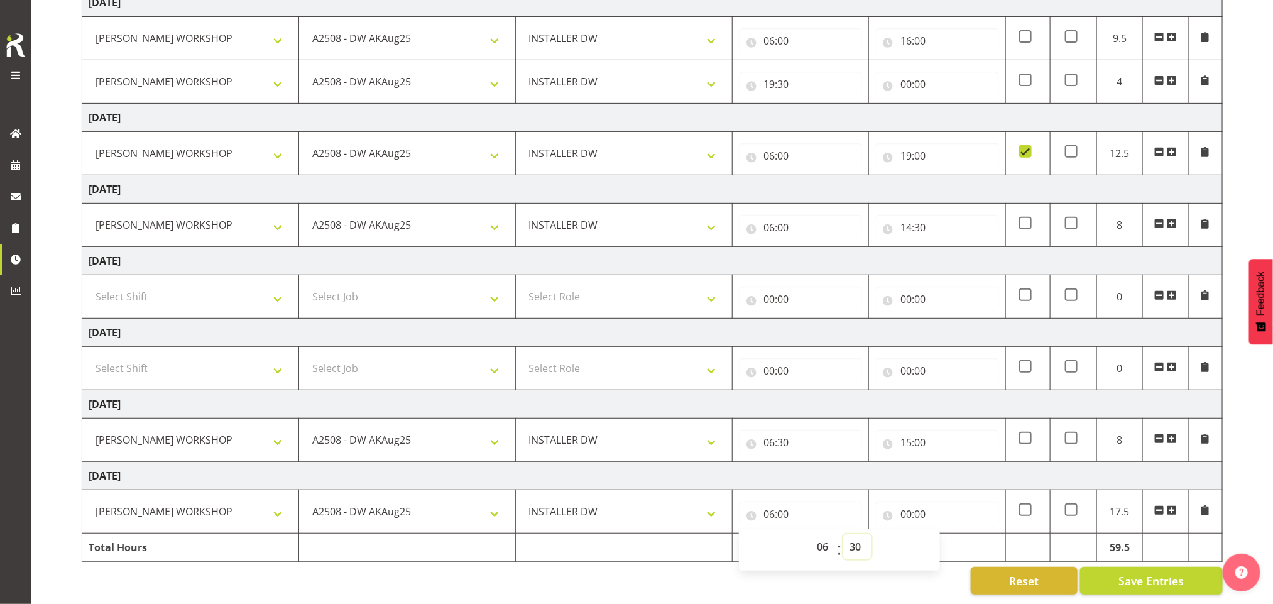
click at [843, 534] on select "00 01 02 03 04 05 06 07 08 09 10 11 12 13 14 15 16 17 18 19 20 21 22 23 24 25 2…" at bounding box center [857, 546] width 28 height 25
type input "06:30"
click at [914, 501] on input "00:00" at bounding box center [937, 513] width 124 height 25
click at [960, 534] on select "00 01 02 03 04 05 06 07 08 09 10 11 12 13 14 15 16 17 18 19 20 21 22 23" at bounding box center [961, 546] width 28 height 25
select select "16"
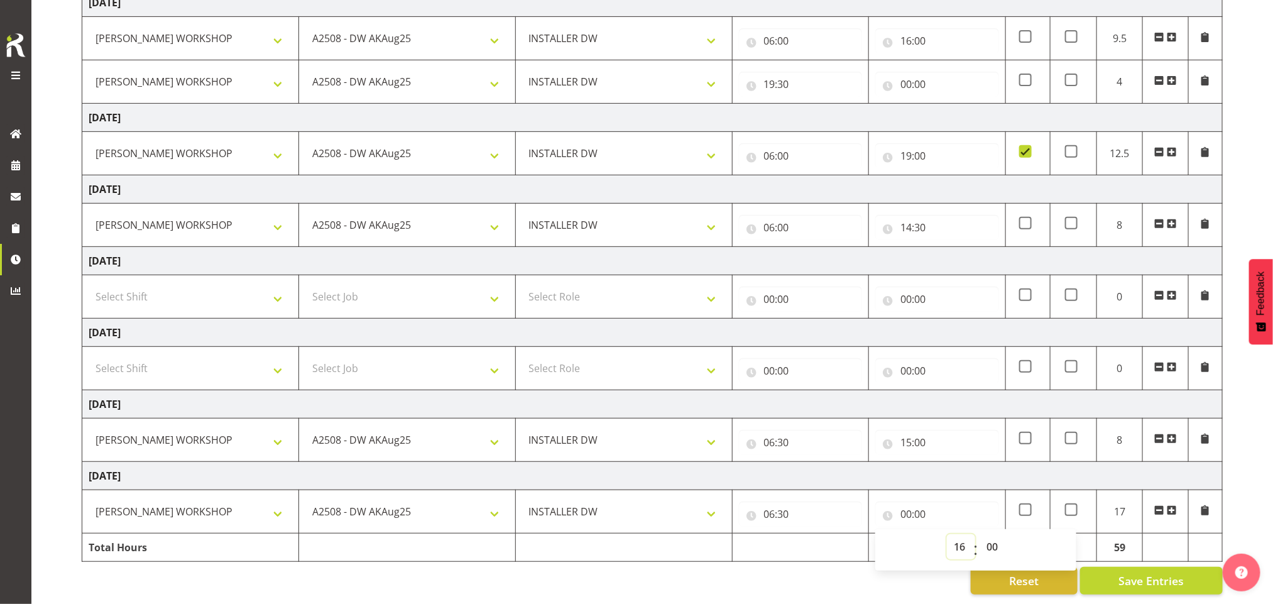
click at [947, 534] on select "00 01 02 03 04 05 06 07 08 09 10 11 12 13 14 15 16 17 18 19 20 21 22 23" at bounding box center [961, 546] width 28 height 25
type input "16:00"
click at [1181, 572] on span "Save Entries" at bounding box center [1150, 580] width 65 height 16
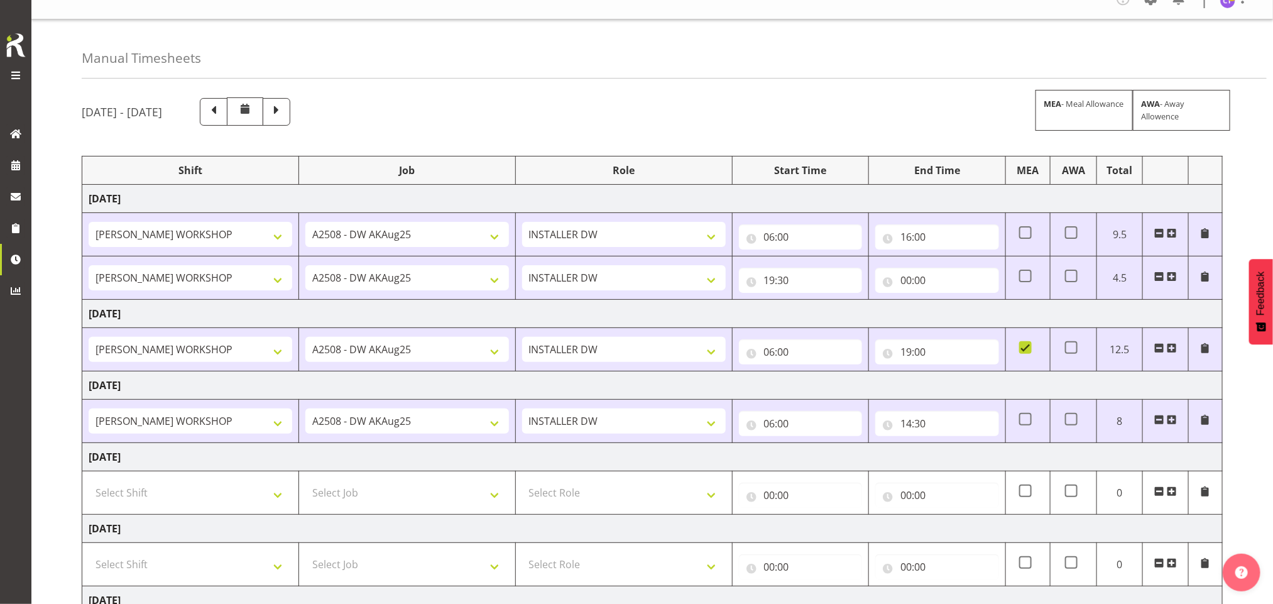
scroll to position [0, 0]
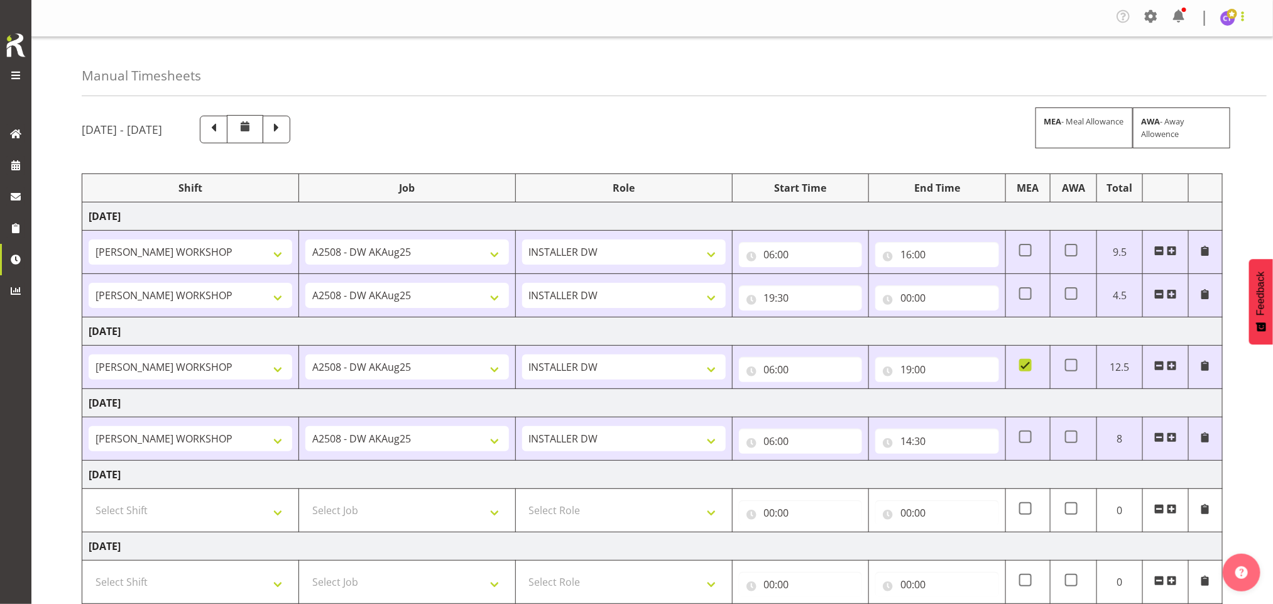
click at [1237, 23] on span at bounding box center [1242, 16] width 15 height 15
click at [1173, 70] on link "Log Out" at bounding box center [1190, 69] width 121 height 23
